Goal: Information Seeking & Learning: Learn about a topic

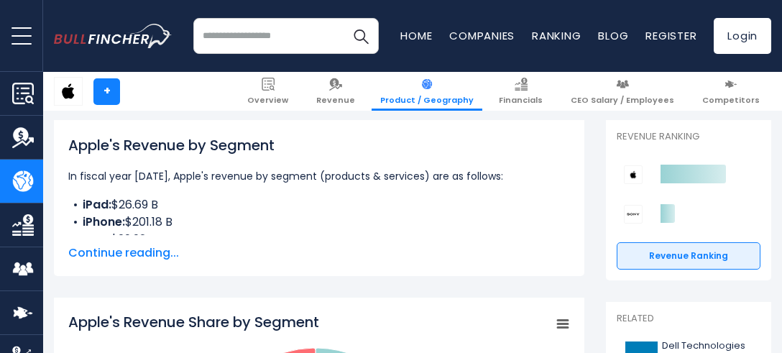
scroll to position [230, 0]
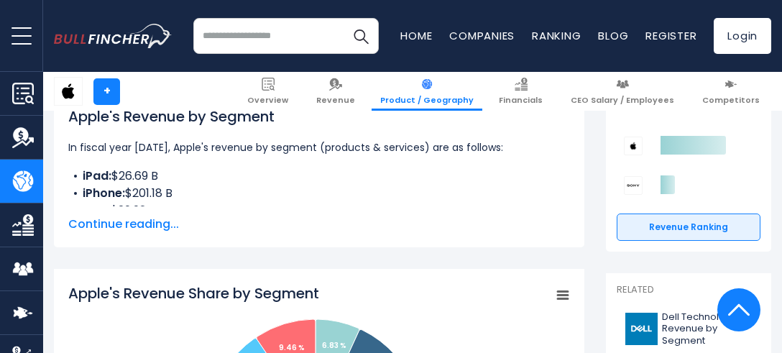
click at [78, 226] on span "Continue reading..." at bounding box center [319, 224] width 502 height 17
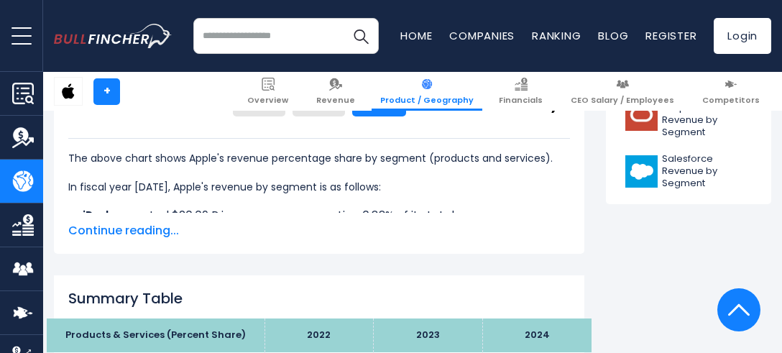
scroll to position [863, 0]
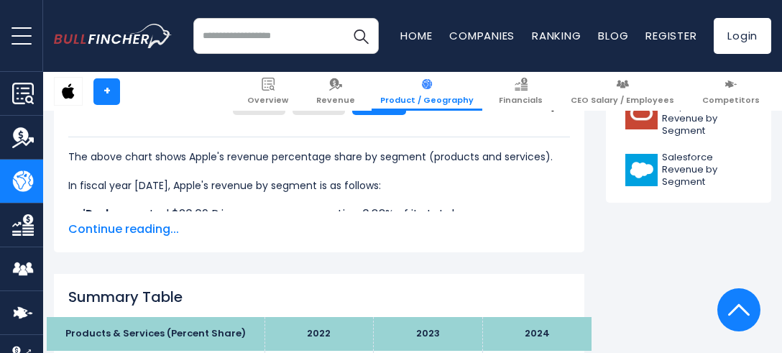
click at [78, 226] on span "Continue reading..." at bounding box center [319, 229] width 502 height 17
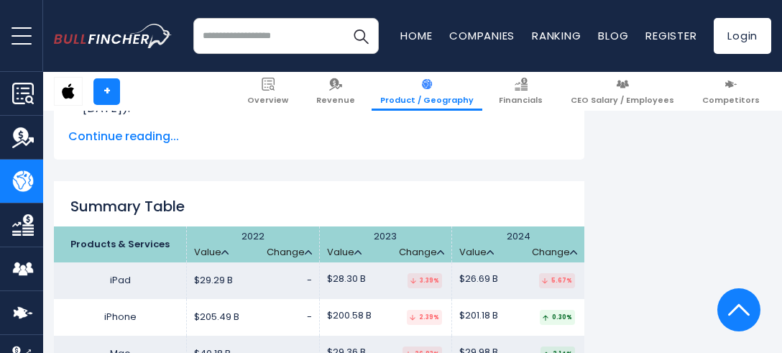
scroll to position [2473, 0]
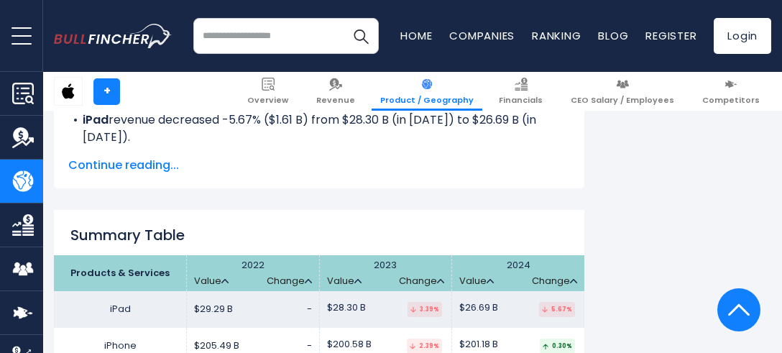
click at [88, 165] on span "Continue reading..." at bounding box center [319, 165] width 502 height 17
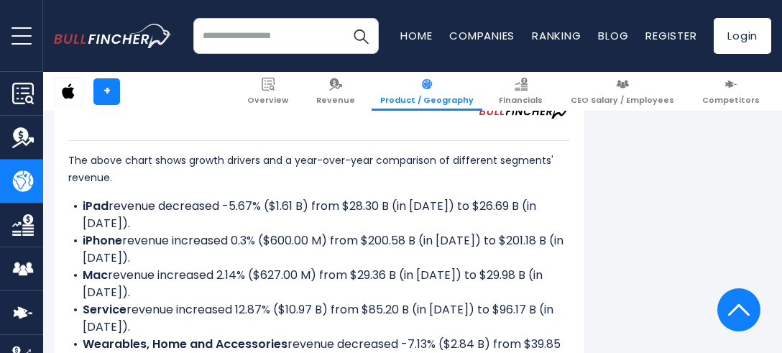
scroll to position [2416, 0]
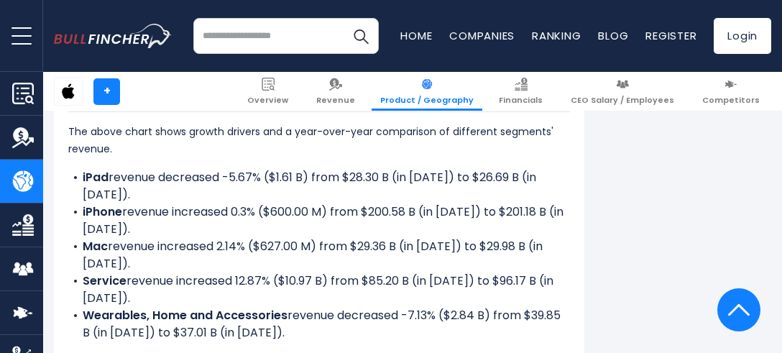
click at [111, 284] on b "Service" at bounding box center [105, 280] width 44 height 17
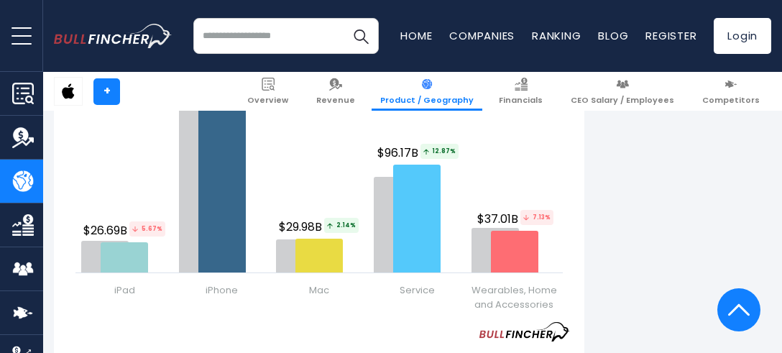
scroll to position [2157, 0]
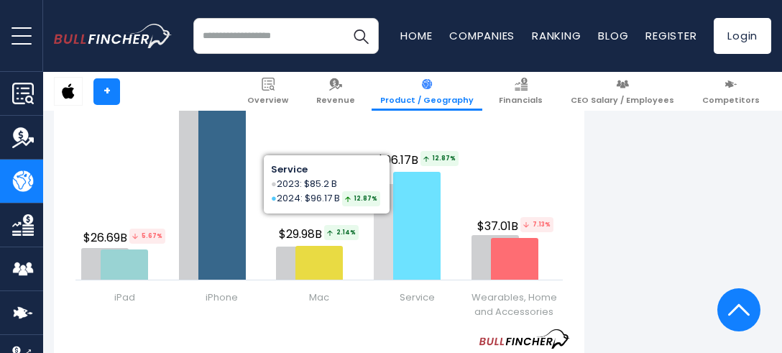
click at [407, 276] on icon "Apple's Revenue Growth Drivers" at bounding box center [416, 226] width 47 height 108
click at [410, 248] on icon "Apple's Revenue Growth Drivers" at bounding box center [416, 226] width 47 height 108
click at [424, 188] on icon "Apple's Revenue Growth Drivers" at bounding box center [416, 226] width 47 height 108
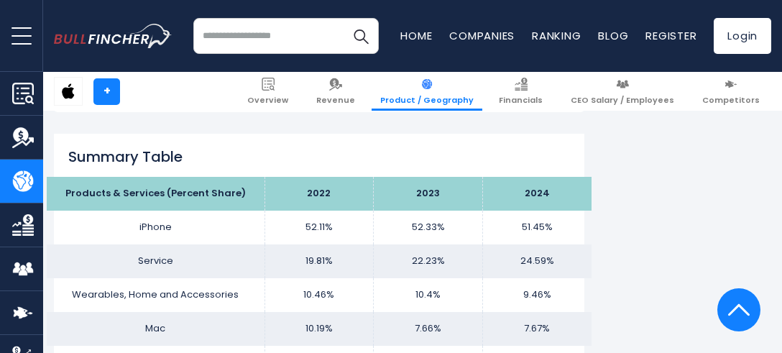
scroll to position [1150, 0]
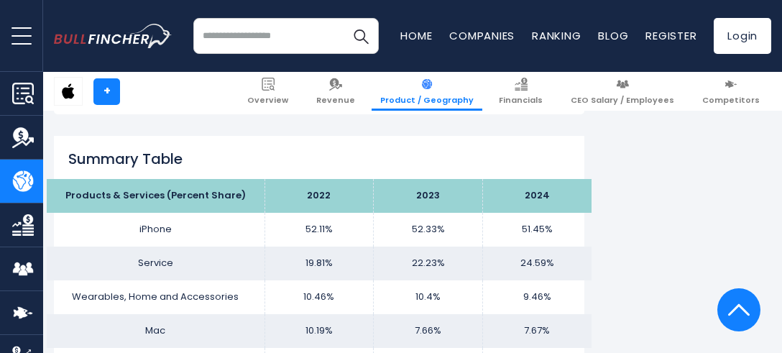
click at [411, 206] on th "2023" at bounding box center [428, 196] width 109 height 34
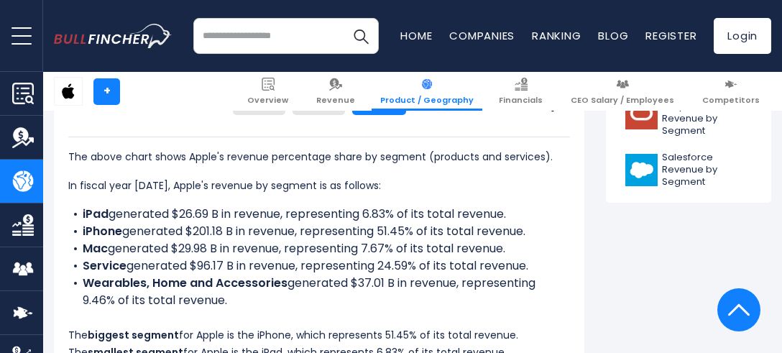
scroll to position [834, 0]
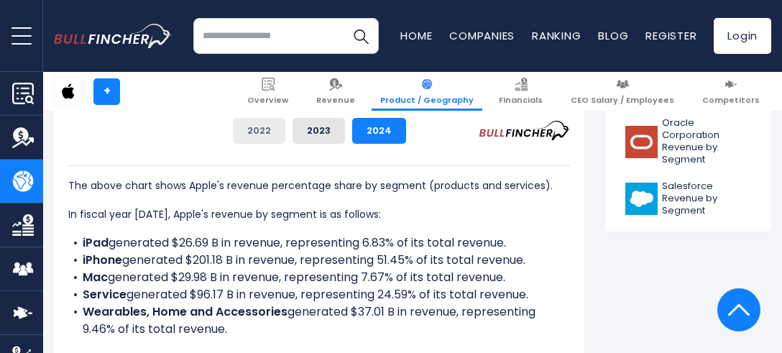
click at [272, 120] on button "2022" at bounding box center [259, 131] width 52 height 26
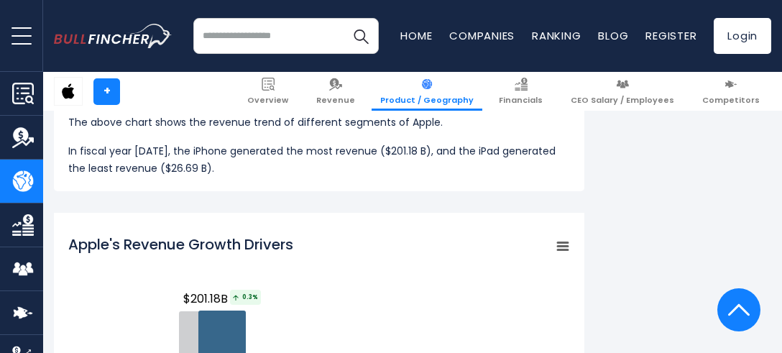
scroll to position [1898, 0]
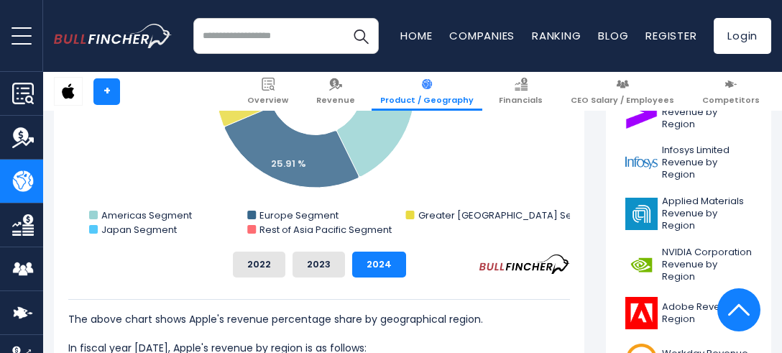
scroll to position [661, 0]
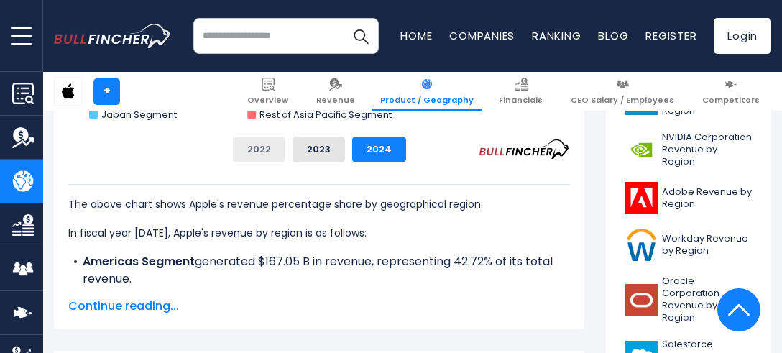
click at [262, 137] on button "2022" at bounding box center [259, 150] width 52 height 26
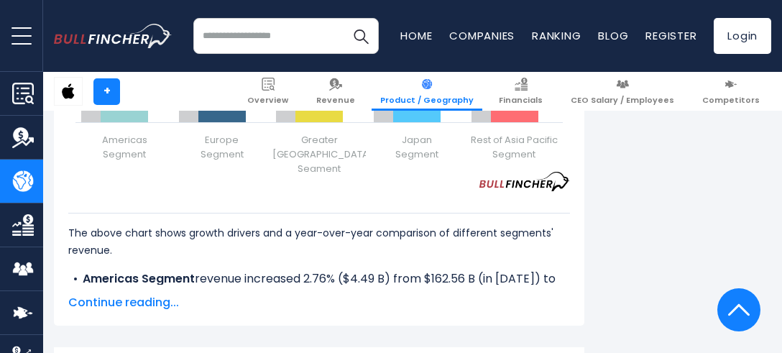
scroll to position [2042, 0]
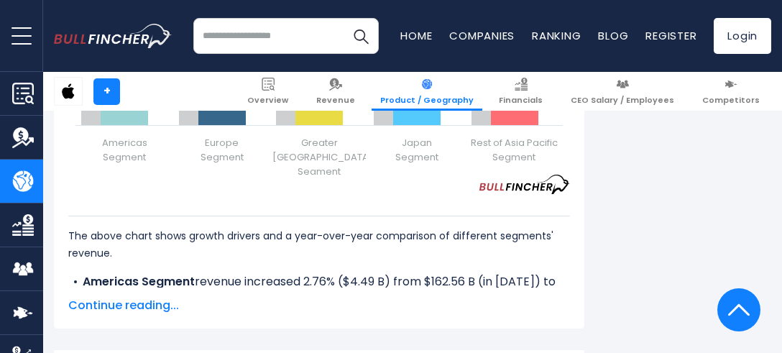
click at [150, 310] on span "Continue reading..." at bounding box center [319, 305] width 502 height 17
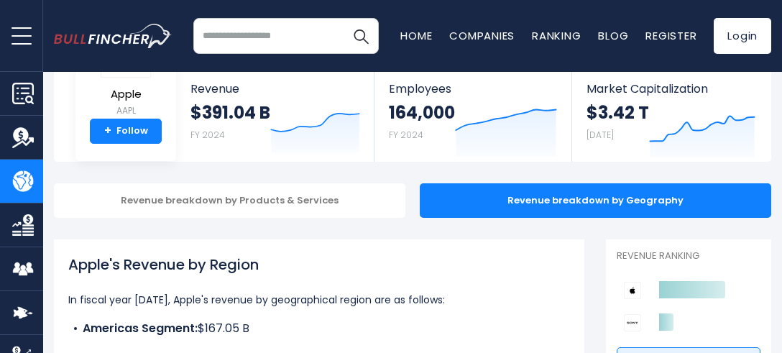
scroll to position [201, 0]
